Goal: Check status: Check status

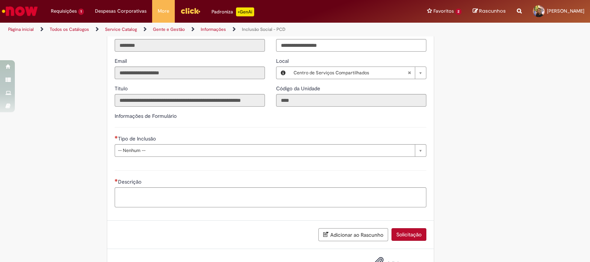
scroll to position [287, 0]
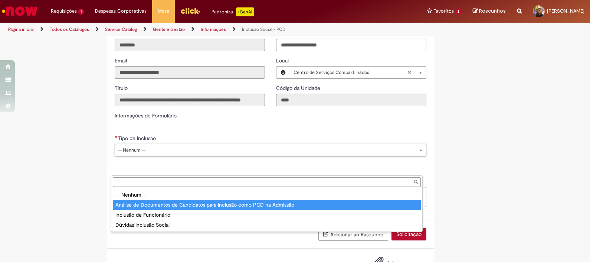
type input "**********"
select select "*"
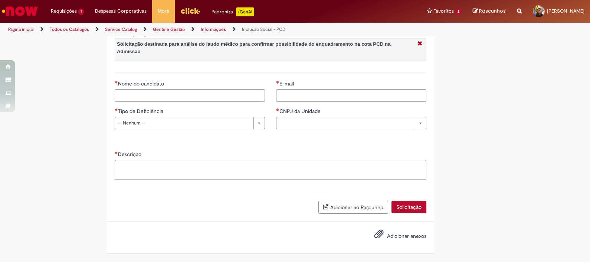
scroll to position [438, 0]
click at [291, 103] on div "E-mail CNPJ da Unidade Pesquisar usando lista CNPJ da Unidade" at bounding box center [351, 107] width 161 height 55
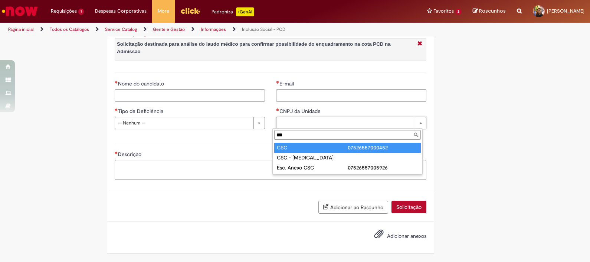
type input "***"
type input "**********"
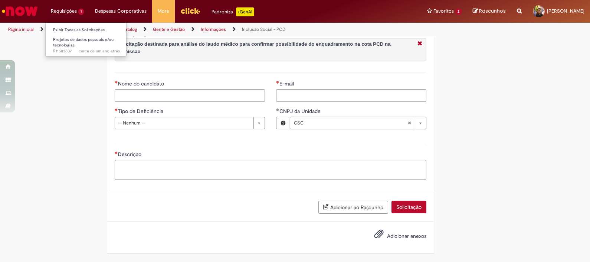
click at [65, 14] on li "Requisições 1 Exibir Todas as Solicitações Projetos de dados pessoais e/ou tecn…" at bounding box center [67, 11] width 44 height 22
click at [76, 28] on link "Exibir Todas as Solicitações" at bounding box center [87, 30] width 82 height 8
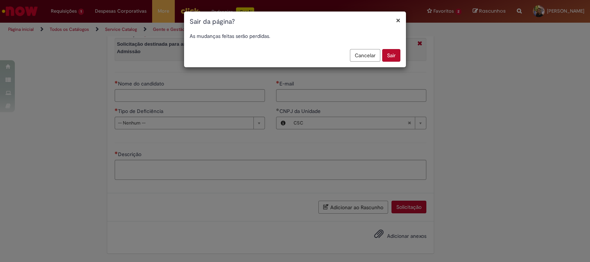
click at [391, 53] on button "Sair" at bounding box center [391, 55] width 18 height 13
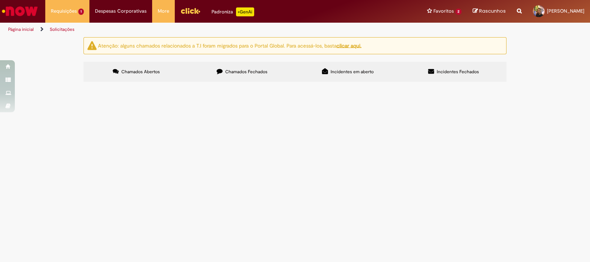
click at [249, 64] on label "Chamados Fechados" at bounding box center [242, 72] width 106 height 20
click at [0, 0] on link "7" at bounding box center [0, 0] width 0 height 0
click at [0, 0] on span "Bom dia! Espero que esteja bem. Solicito a análise do documento do candidato Pa…" at bounding box center [0, 0] width 0 height 0
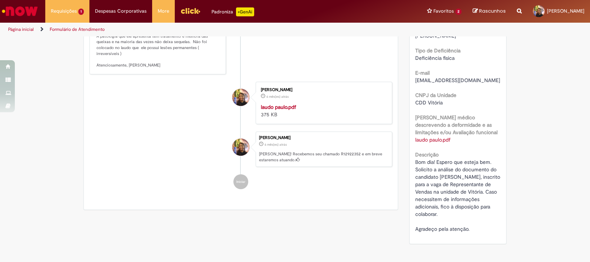
scroll to position [220, 0]
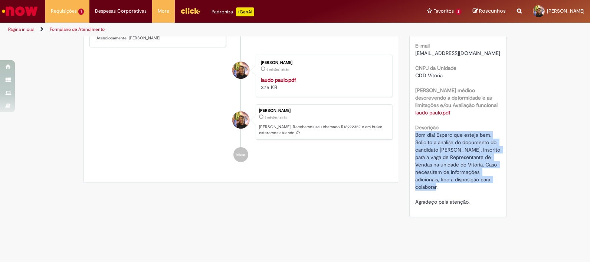
drag, startPoint x: 410, startPoint y: 137, endPoint x: 443, endPoint y: 188, distance: 60.3
click at [443, 188] on div "Número R12922352 Status Solucionado Criação 6 mês(es) atrás 6 meses atrás Concl…" at bounding box center [458, 44] width 97 height 344
click at [443, 188] on div "Bom dia! Espero que esteja bem. Solicito a análise do documento do candidato Pa…" at bounding box center [458, 168] width 86 height 74
drag, startPoint x: 443, startPoint y: 188, endPoint x: 422, endPoint y: 143, distance: 49.8
click at [422, 143] on div "Bom dia! Espero que esteja bem. Solicito a análise do documento do candidato Pa…" at bounding box center [458, 168] width 86 height 74
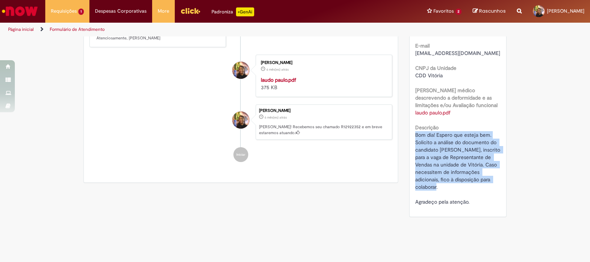
click at [415, 138] on span "Bom dia! Espero que esteja bem. Solicito a análise do documento do candidato Pa…" at bounding box center [458, 167] width 86 height 73
drag, startPoint x: 412, startPoint y: 137, endPoint x: 474, endPoint y: 206, distance: 92.7
click at [474, 205] on div "Bom dia! Espero que esteja bem. Solicito a análise do documento do candidato Pa…" at bounding box center [458, 168] width 86 height 74
copy span "Bom dia! Espero que esteja bem. Solicito a análise do documento do candidato Pa…"
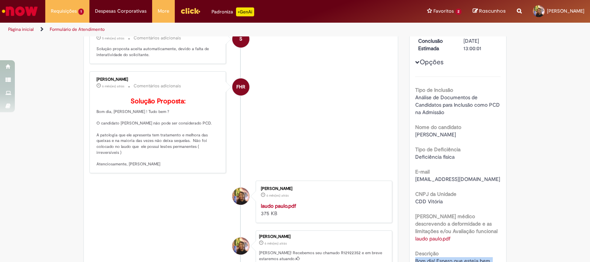
scroll to position [86, 0]
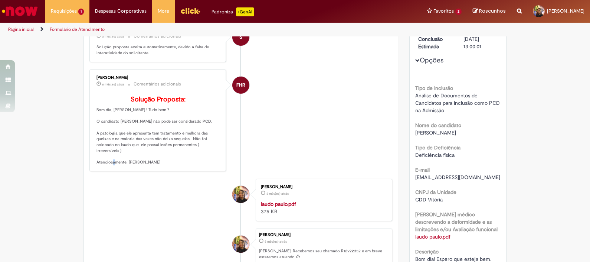
drag, startPoint x: 127, startPoint y: 156, endPoint x: 138, endPoint y: 174, distance: 21.5
click at [138, 165] on p "Solução Proposta: Bom dia, Kelly ! Tudo bem ? O candidato Paulo não pode ser co…" at bounding box center [158, 130] width 124 height 69
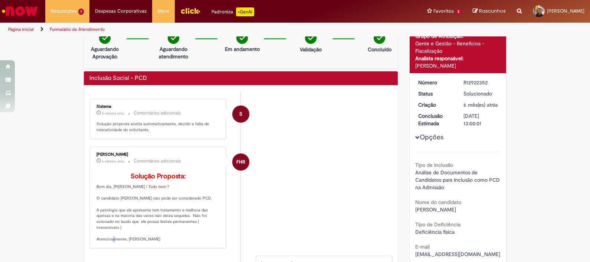
scroll to position [0, 0]
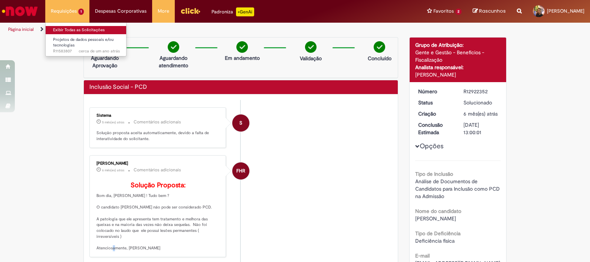
click at [69, 26] on link "Exibir Todas as Solicitações" at bounding box center [87, 30] width 82 height 8
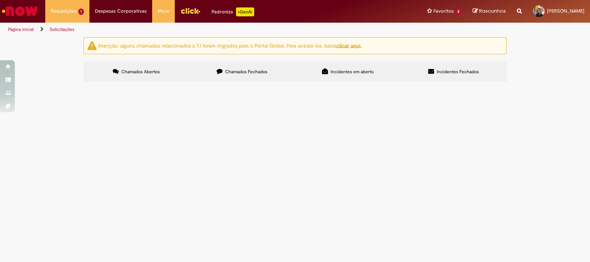
click at [237, 78] on label "Chamados Fechados" at bounding box center [242, 72] width 106 height 20
click at [0, 0] on link "4" at bounding box center [0, 0] width 0 height 0
click at [0, 0] on span "Bom dia! Espero que esteja bem. Solicito a análise do documento da Eliezer Robe…" at bounding box center [0, 0] width 0 height 0
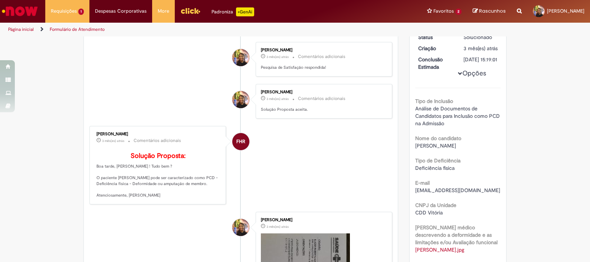
scroll to position [65, 0]
